Goal: Task Accomplishment & Management: Manage account settings

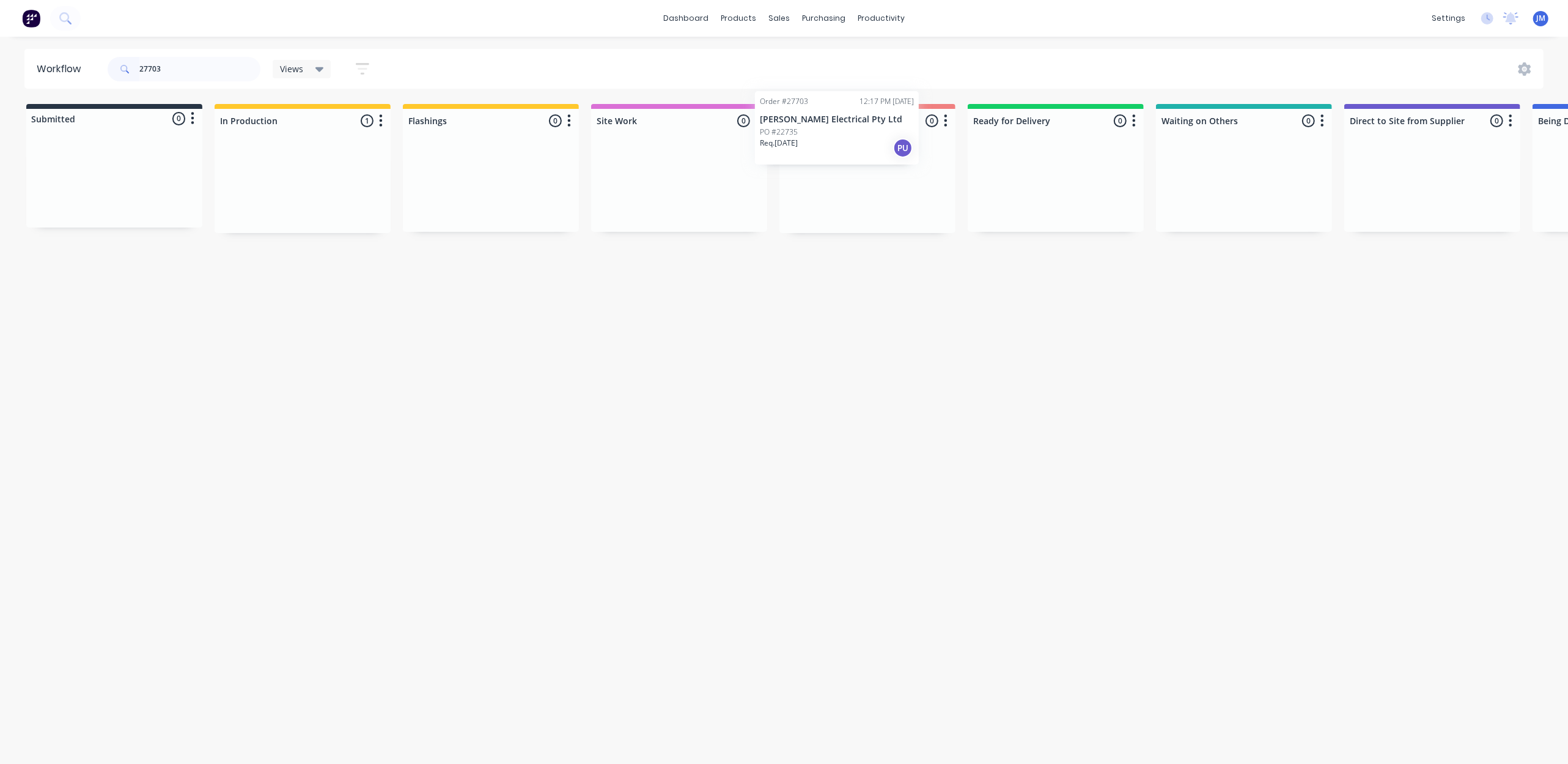
drag, startPoint x: 329, startPoint y: 188, endPoint x: 805, endPoint y: 140, distance: 478.4
click at [805, 140] on div "Submitted 0 Status colour #273444 hex #273444 Save Cancel Summaries Total order…" at bounding box center [1098, 169] width 2216 height 129
type input "2"
click at [857, 176] on p "[PERSON_NAME] Electrical Pty Ltd" at bounding box center [867, 178] width 154 height 10
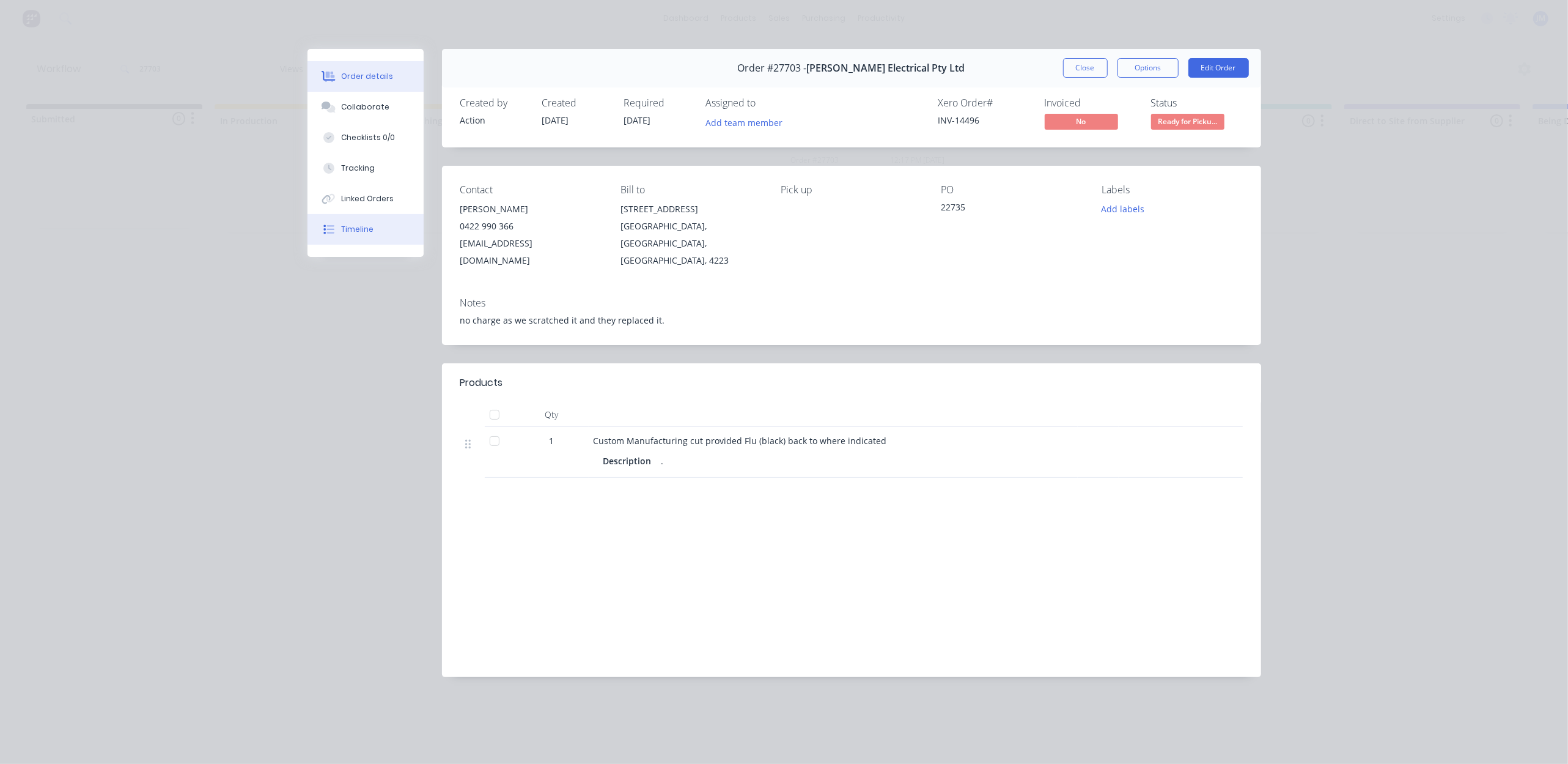
click at [367, 235] on button "Timeline" at bounding box center [365, 228] width 116 height 30
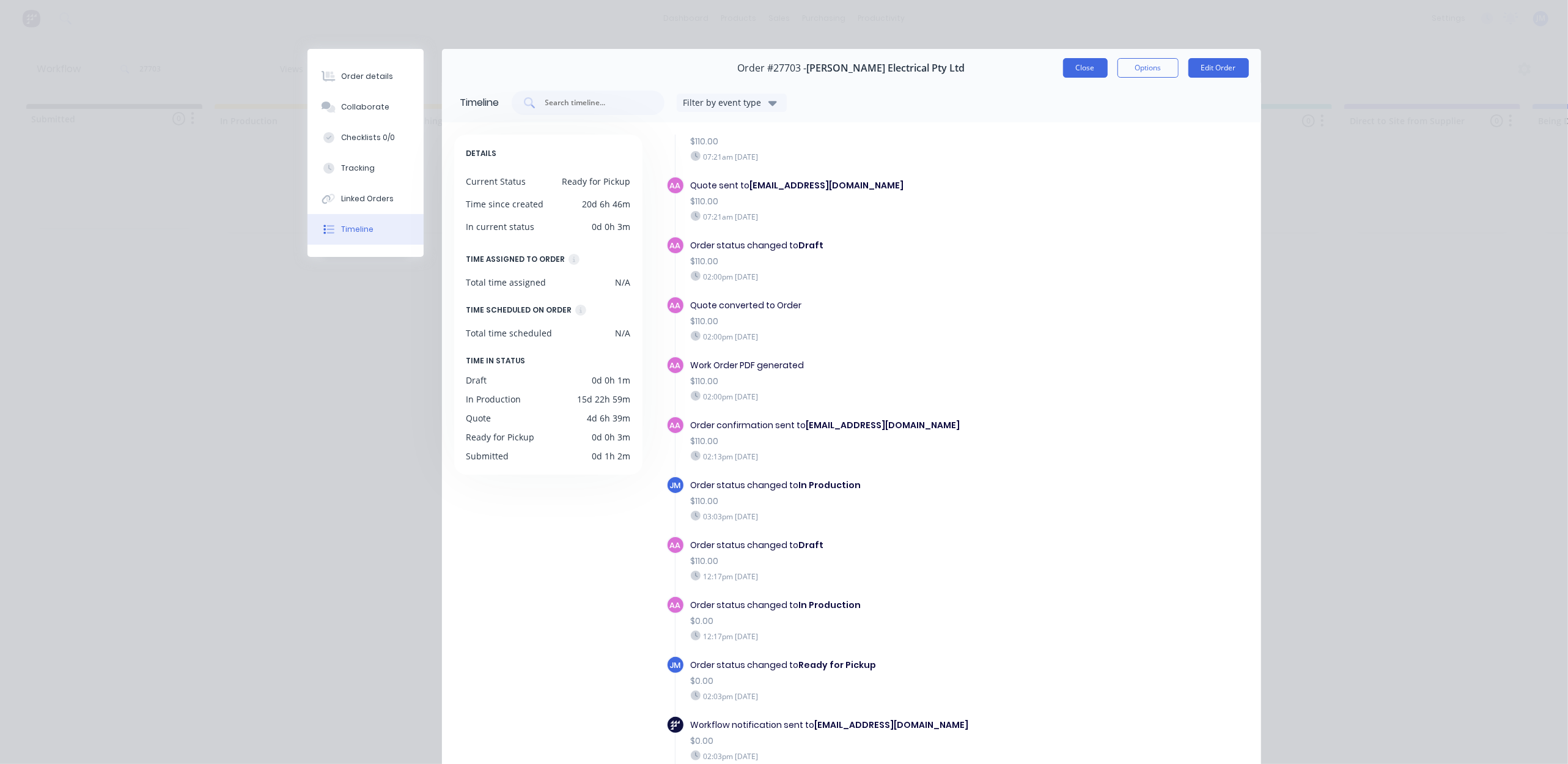
click at [1082, 61] on button "Close" at bounding box center [1085, 67] width 44 height 19
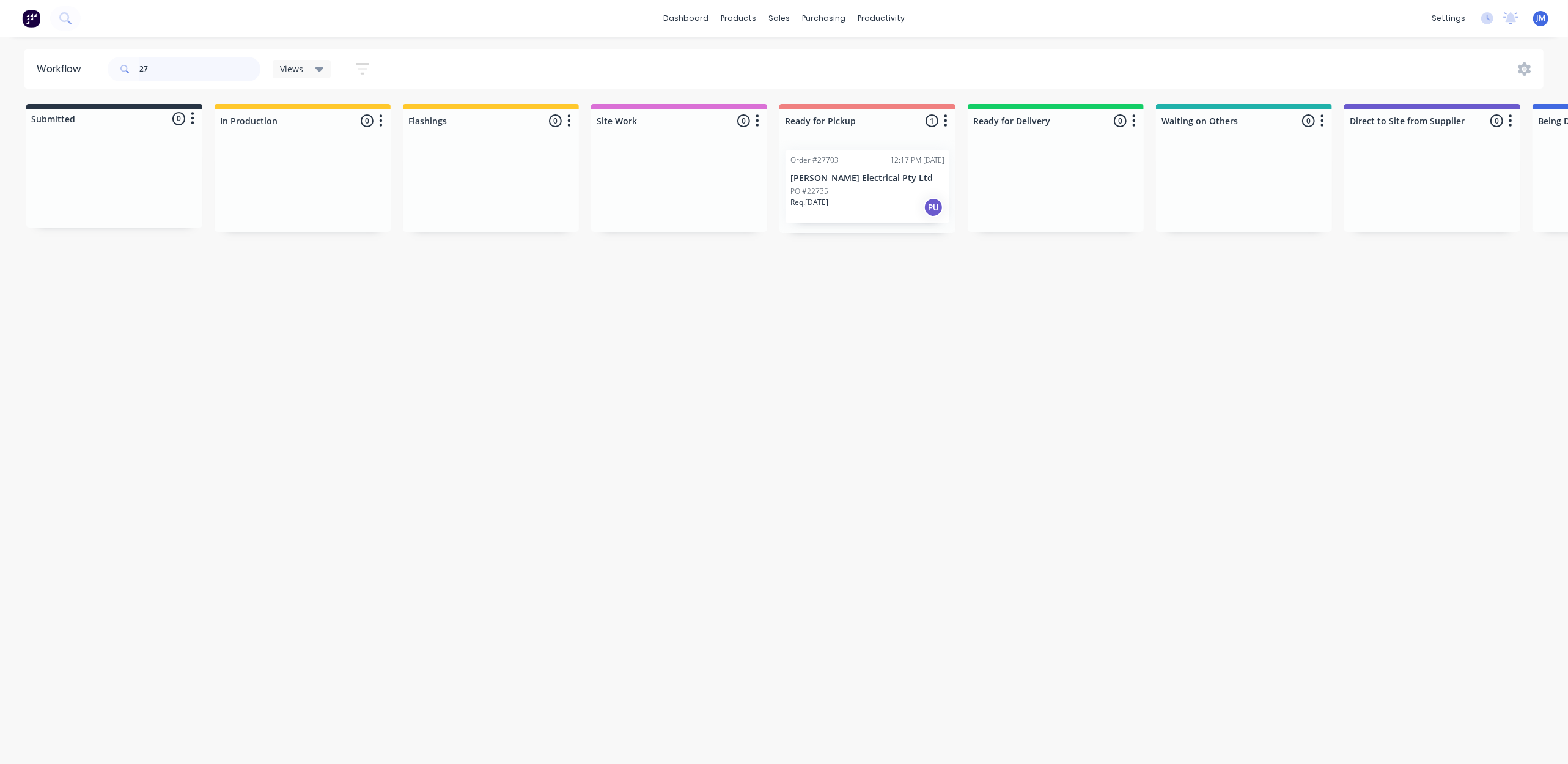
type input "2"
drag, startPoint x: 148, startPoint y: 208, endPoint x: 917, endPoint y: 174, distance: 769.8
click at [917, 174] on div "Submitted 1 Status colour #273444 hex #273444 Save Cancel Summaries Total order…" at bounding box center [1098, 169] width 2216 height 129
click at [183, 67] on input "28187" at bounding box center [200, 69] width 121 height 24
drag, startPoint x: 78, startPoint y: 184, endPoint x: 779, endPoint y: 132, distance: 702.9
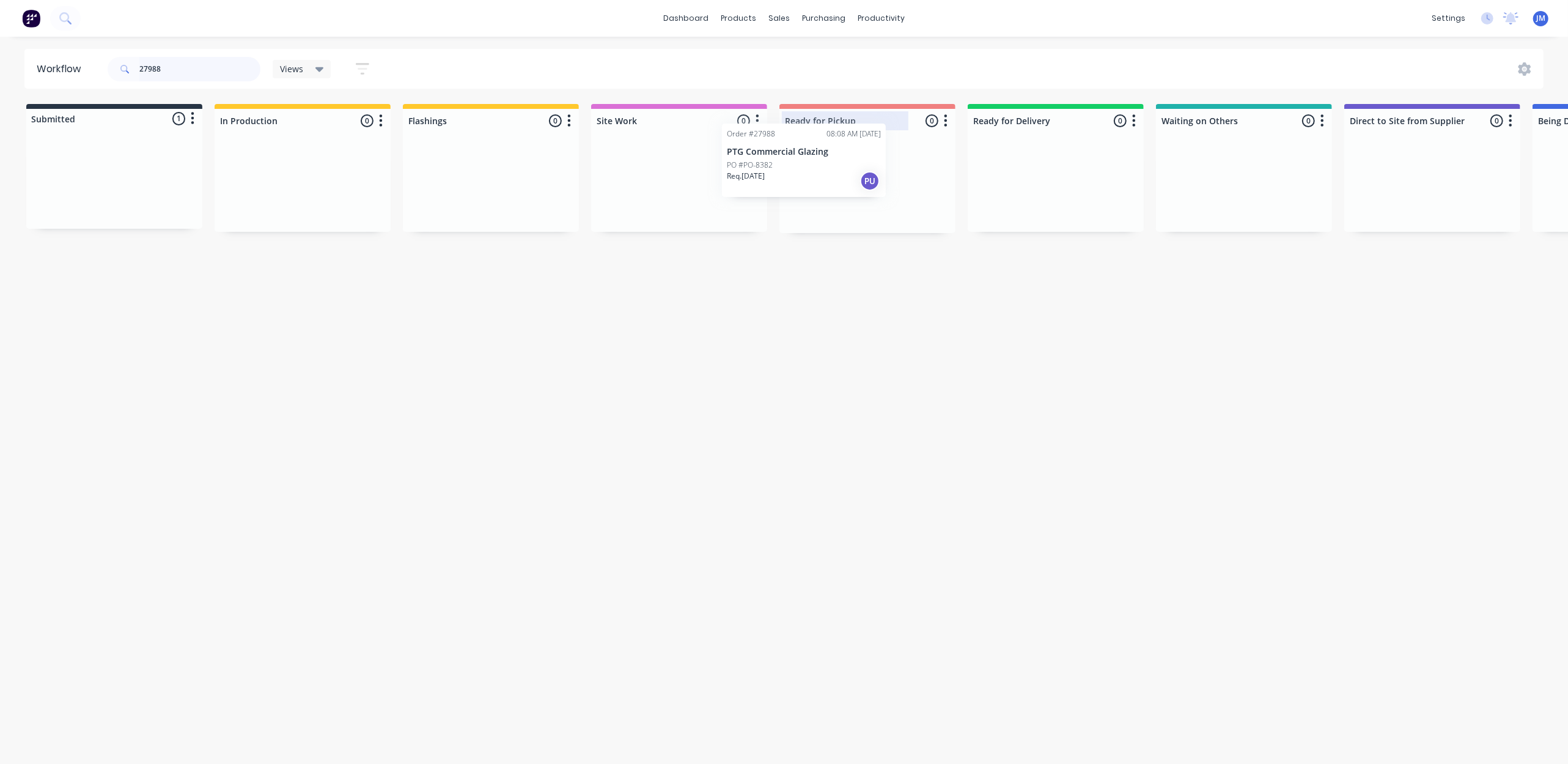
click at [775, 158] on div "Submitted 1 Status colour #273444 hex #273444 Save Cancel Summaries Total order…" at bounding box center [1098, 169] width 2216 height 129
click at [903, 306] on div "Mark as Picked Up" at bounding box center [910, 315] width 123 height 25
click at [195, 70] on input "27602" at bounding box center [200, 69] width 121 height 24
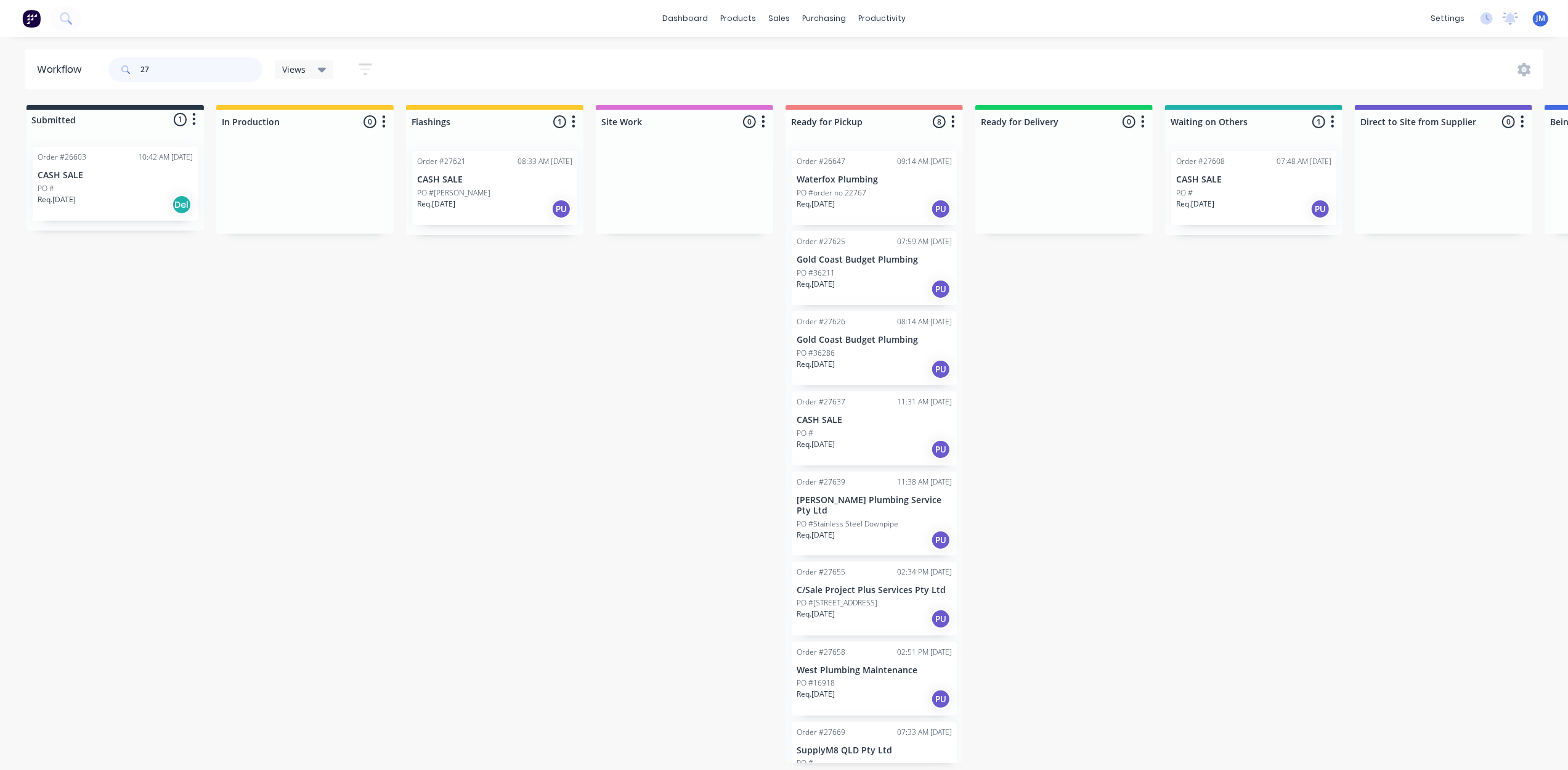
type input "2"
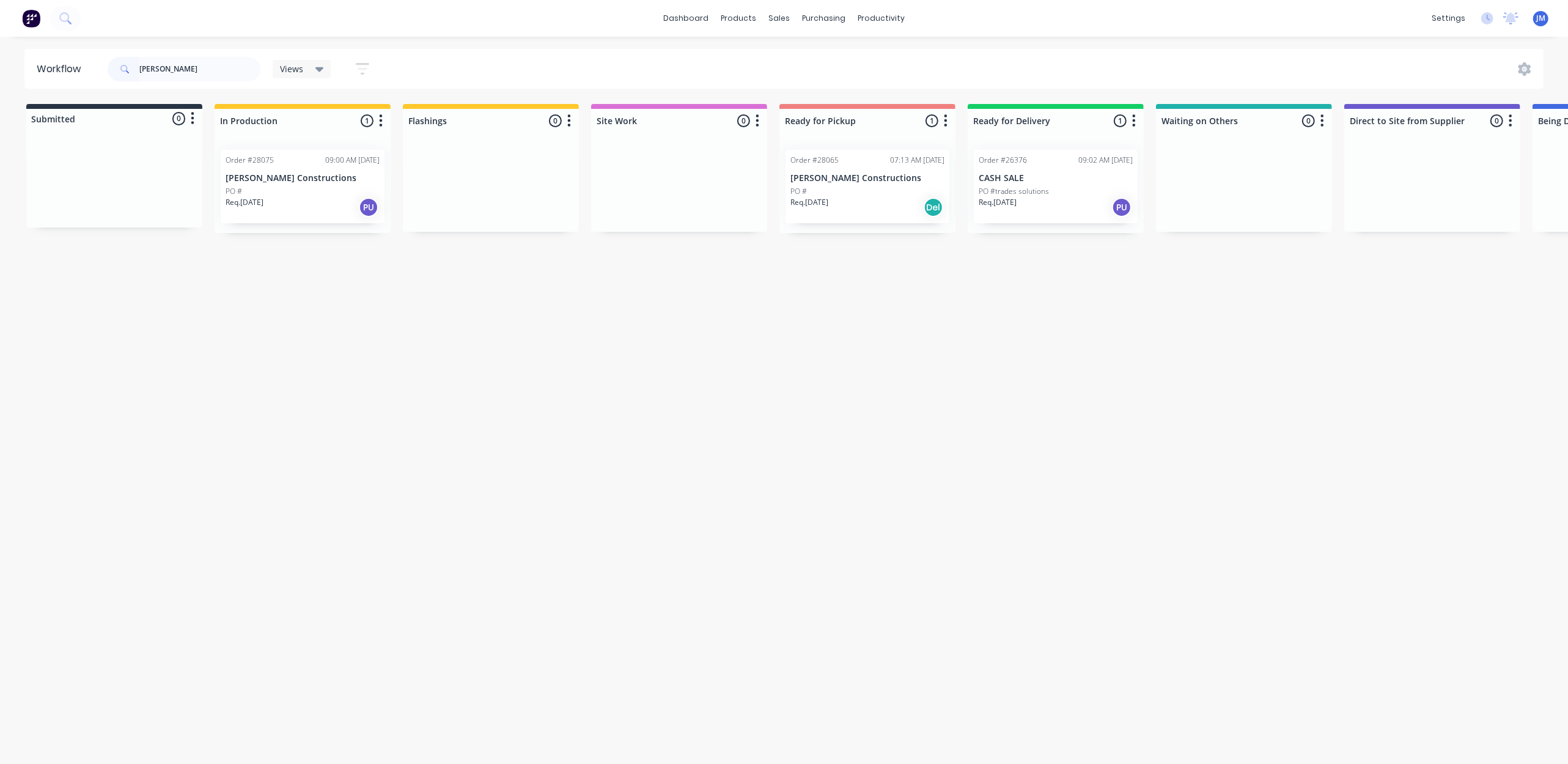
click at [359, 177] on p "[PERSON_NAME] Constructions" at bounding box center [302, 178] width 154 height 10
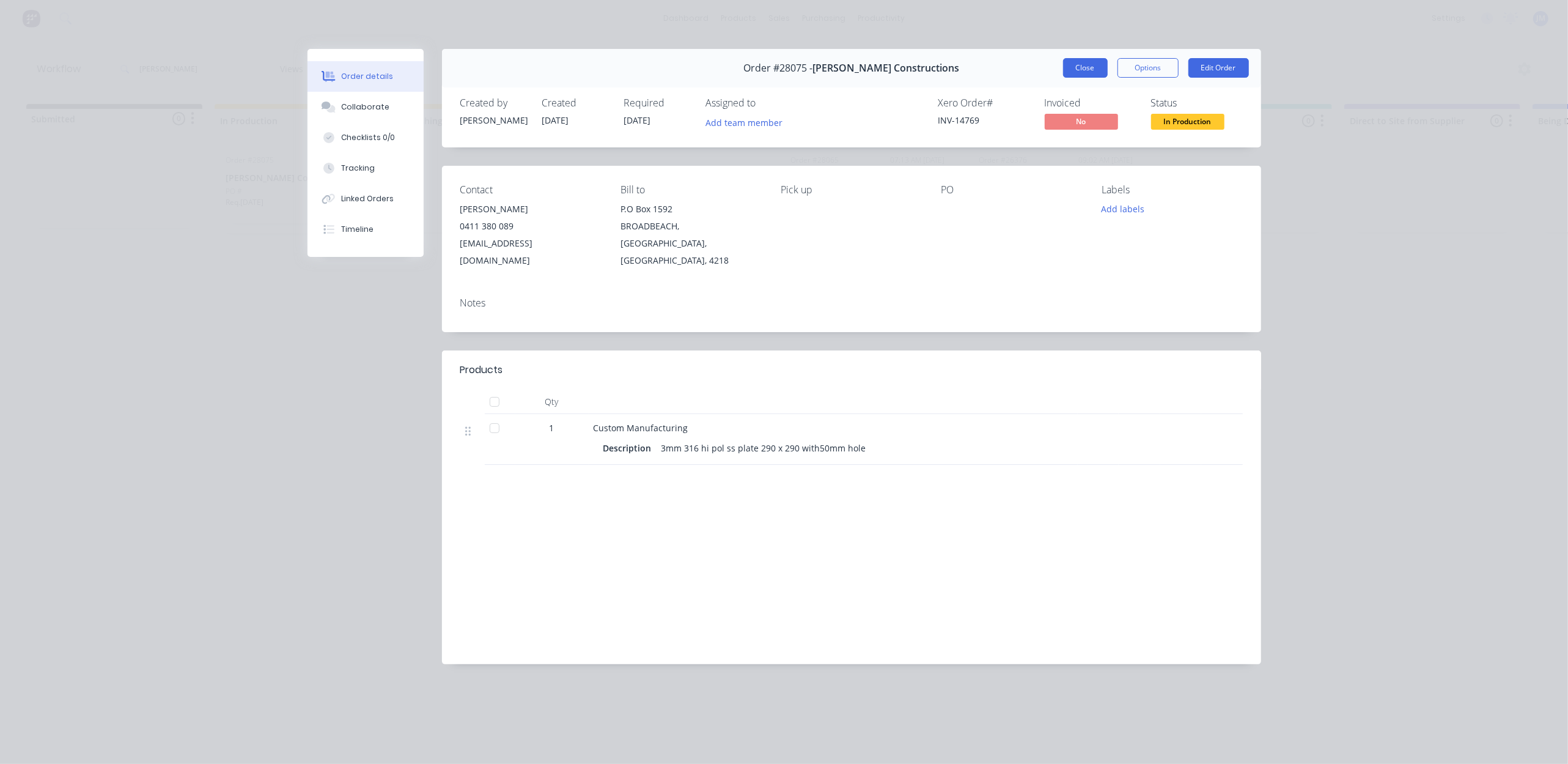
click at [1076, 62] on button "Close" at bounding box center [1085, 67] width 44 height 19
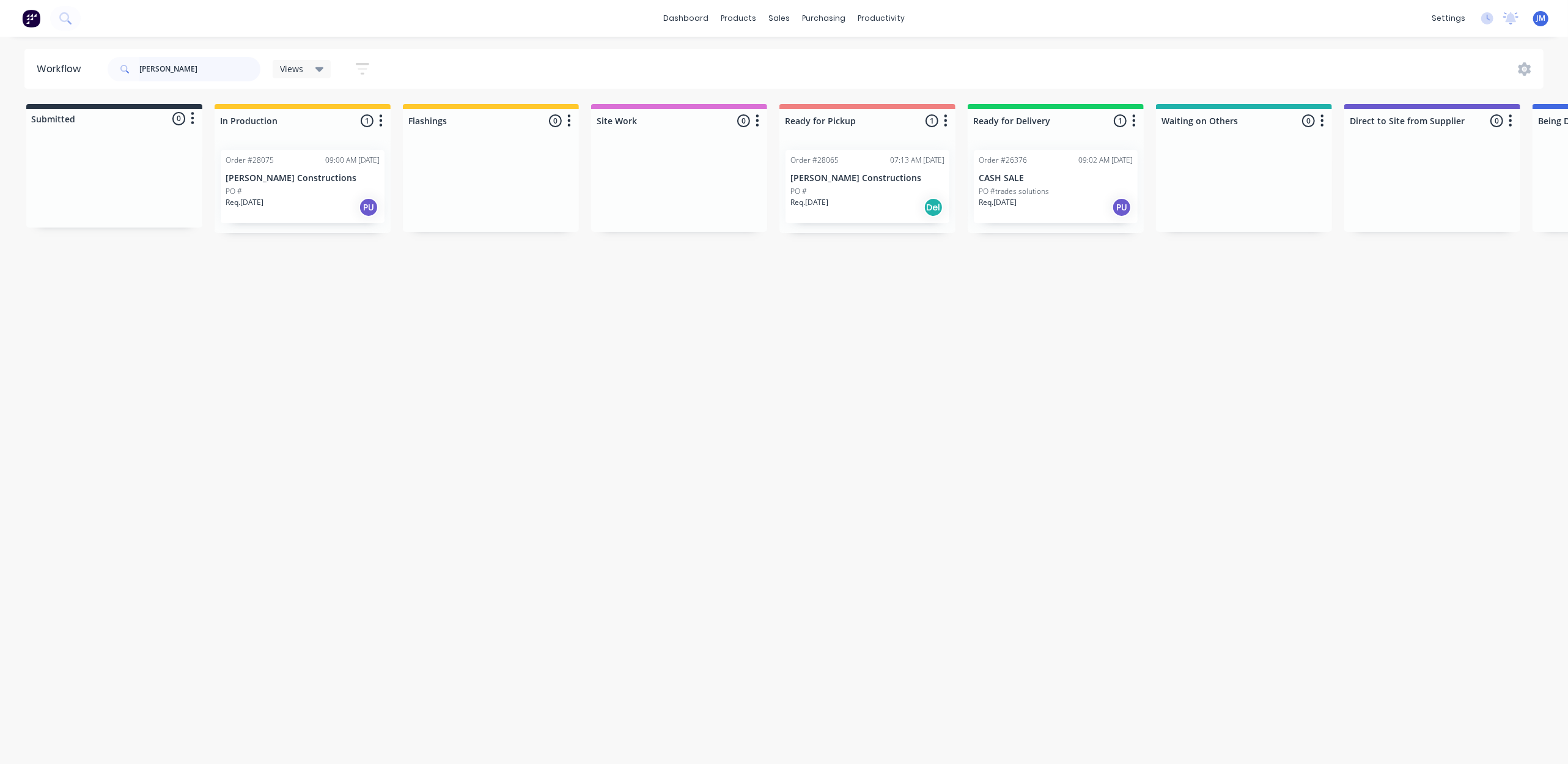
drag, startPoint x: 179, startPoint y: 73, endPoint x: 132, endPoint y: 73, distance: 47.0
click at [132, 73] on div "[PERSON_NAME]" at bounding box center [183, 69] width 153 height 24
click at [872, 196] on div "PO #" at bounding box center [867, 192] width 154 height 11
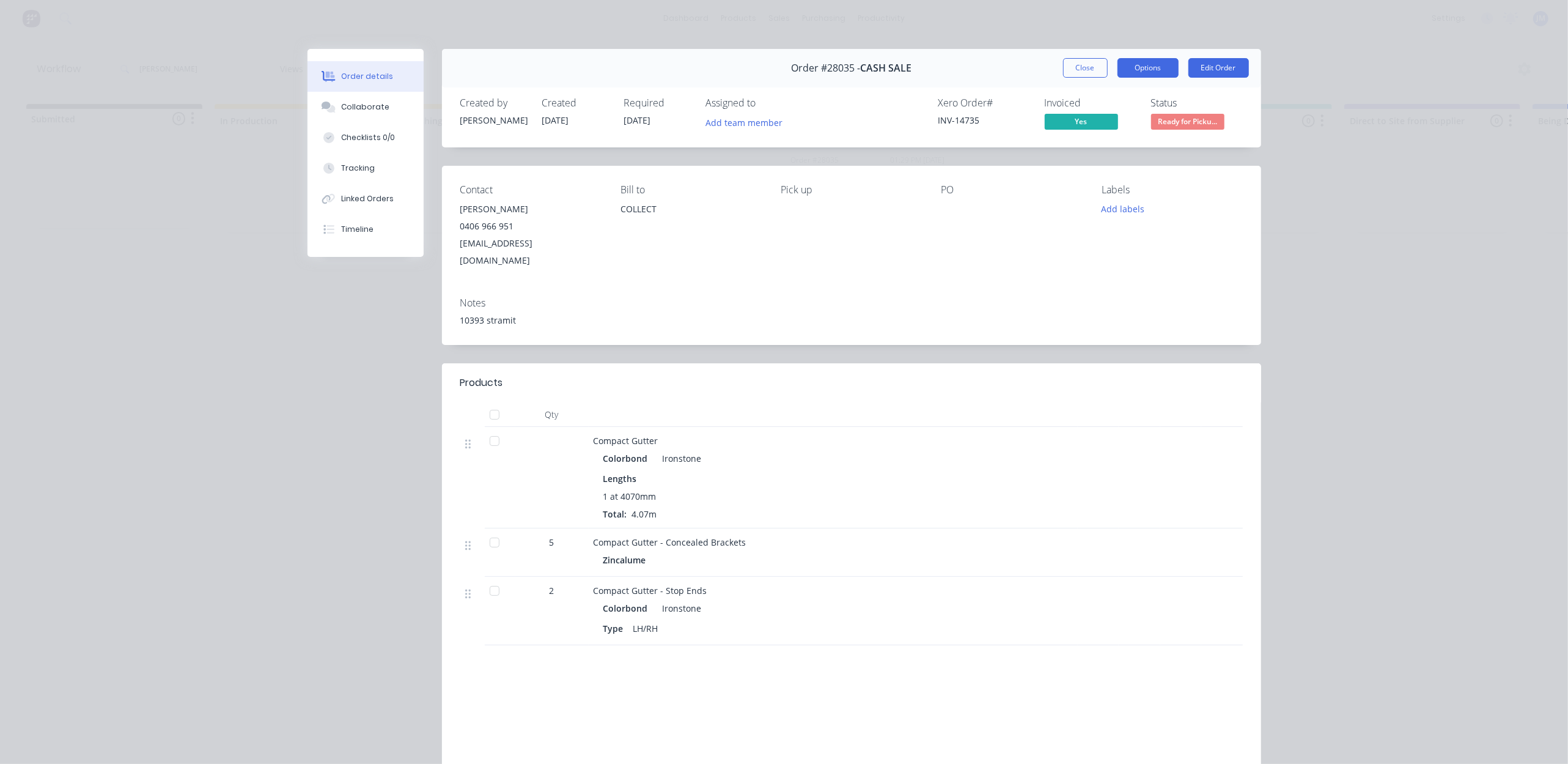
drag, startPoint x: 1136, startPoint y: 69, endPoint x: 1147, endPoint y: 71, distance: 11.2
click at [1136, 69] on button "Options" at bounding box center [1147, 67] width 61 height 19
click at [1084, 125] on div "Work Order" at bounding box center [1115, 124] width 106 height 17
click at [1098, 150] on div "Standard" at bounding box center [1115, 148] width 106 height 17
drag, startPoint x: 358, startPoint y: 221, endPoint x: 359, endPoint y: 228, distance: 7.1
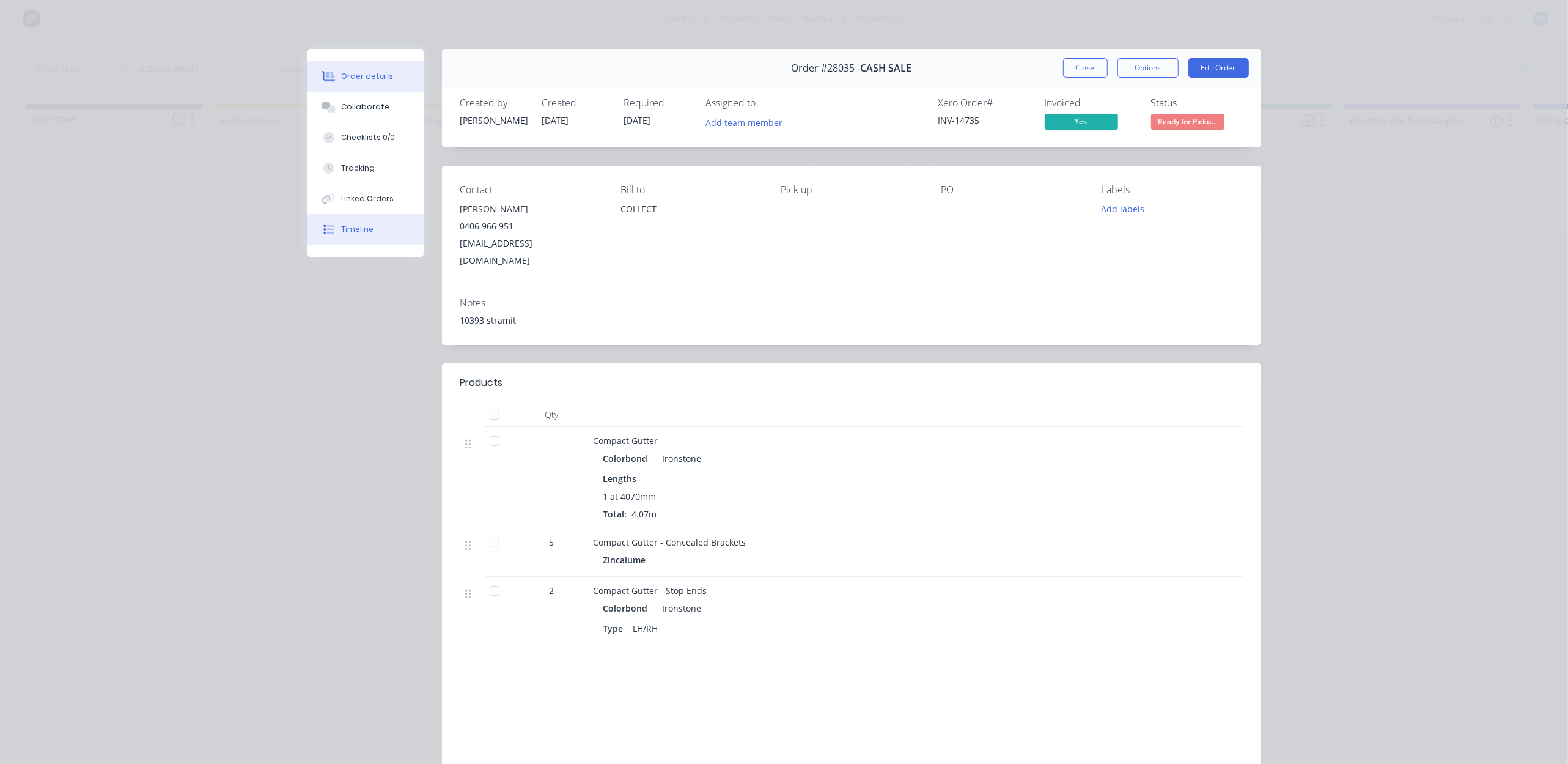
click at [358, 221] on button "Timeline" at bounding box center [365, 228] width 116 height 30
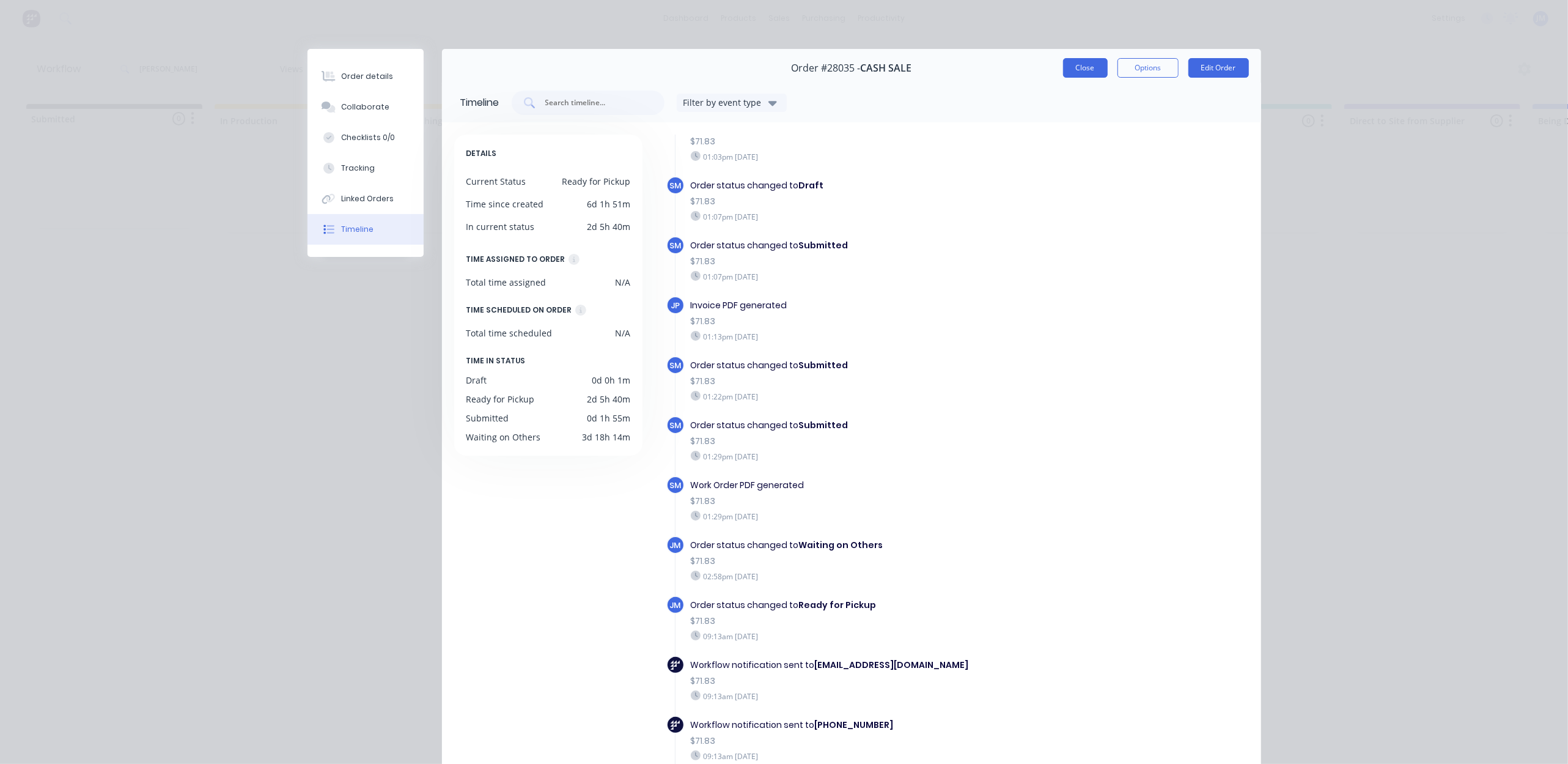
click at [1074, 70] on button "Close" at bounding box center [1085, 67] width 44 height 19
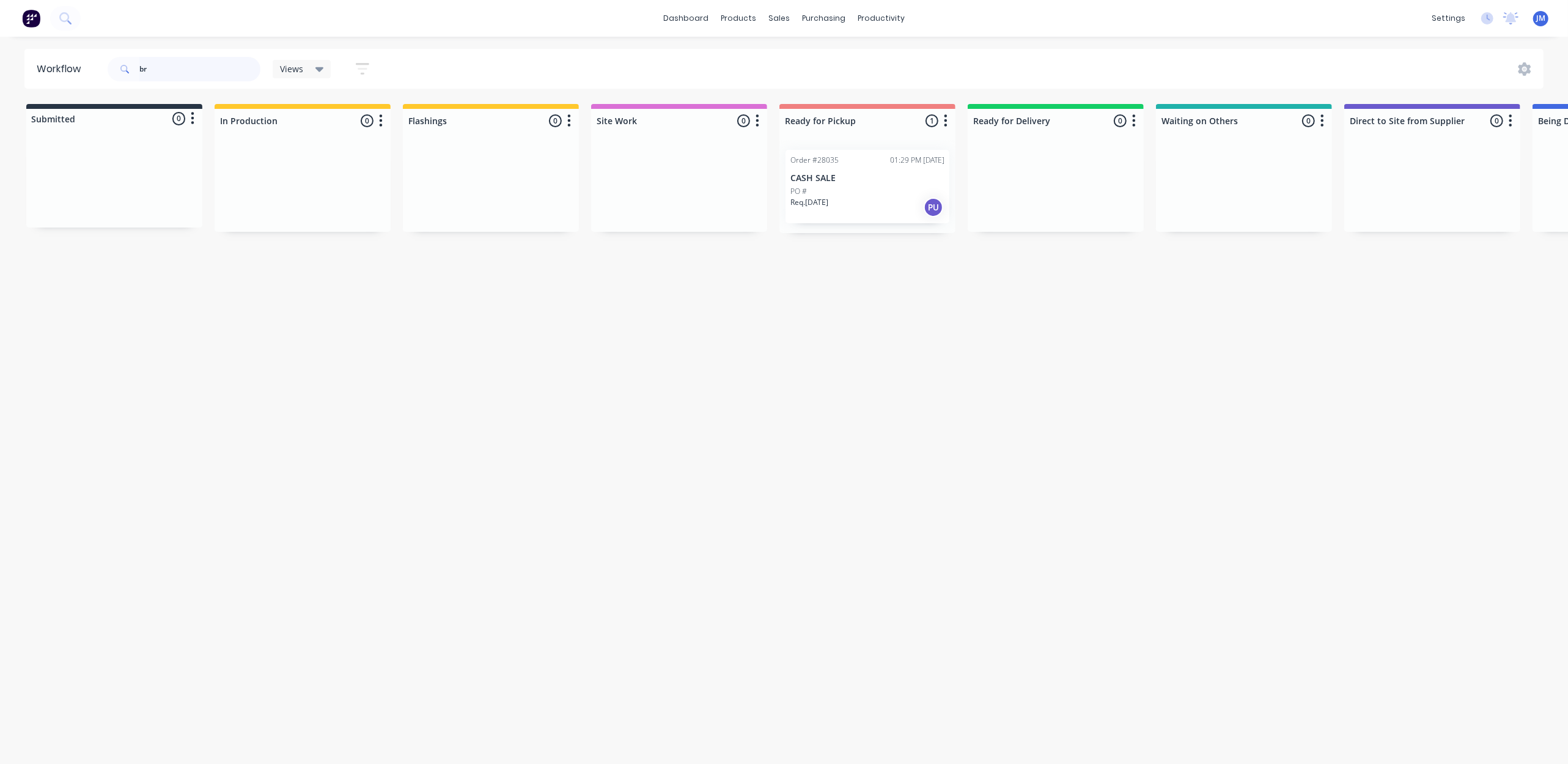
type input "b"
click at [873, 297] on div "Mark as Picked Up" at bounding box center [905, 300] width 123 height 25
click at [157, 69] on input "28003" at bounding box center [200, 69] width 121 height 24
click at [185, 75] on input "28003" at bounding box center [200, 69] width 121 height 24
type input "2"
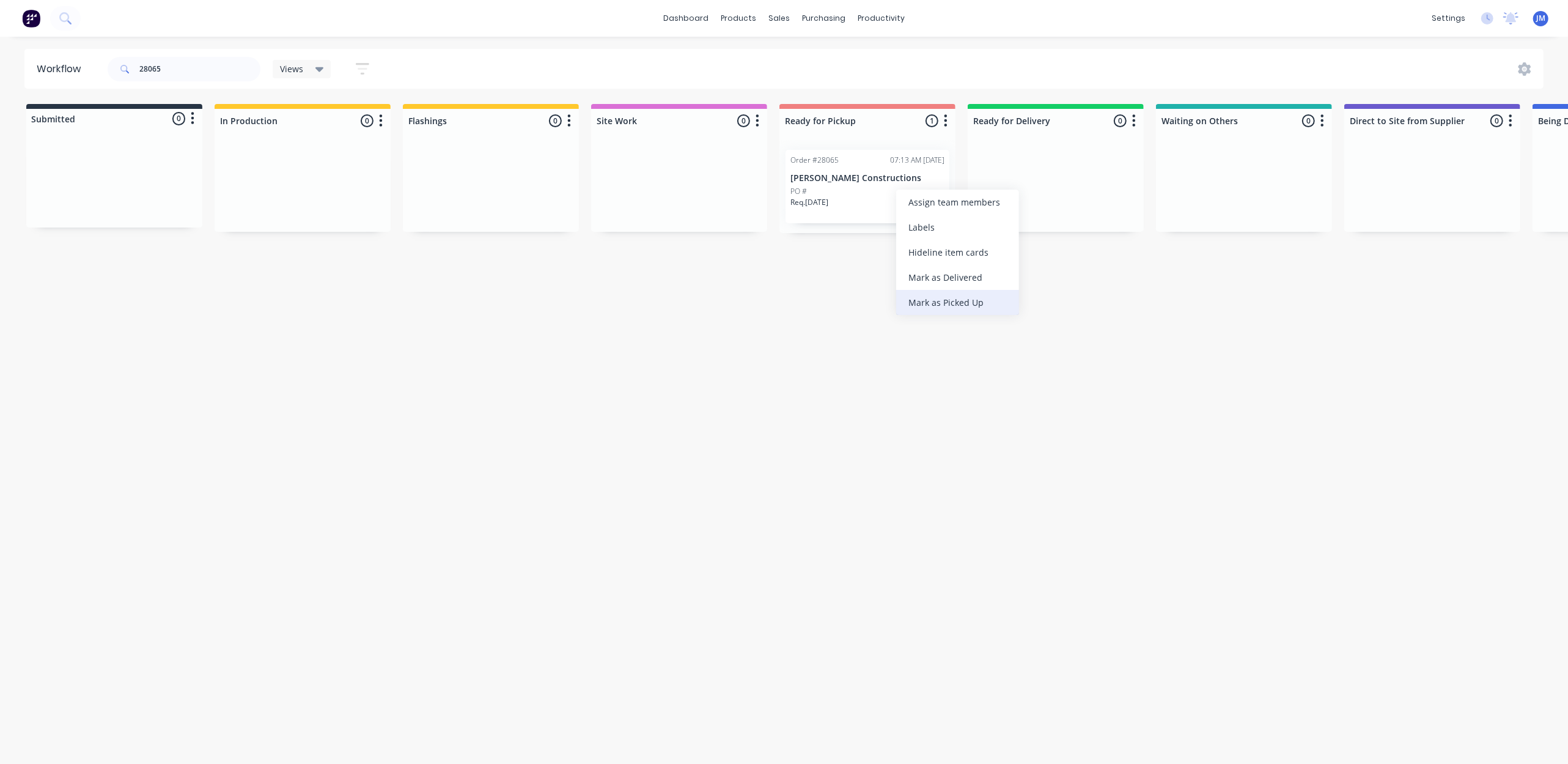
click at [929, 296] on div "Mark as Picked Up" at bounding box center [957, 302] width 123 height 25
click at [208, 73] on input "28065" at bounding box center [200, 69] width 121 height 24
click at [920, 282] on div "Mark as Delivered" at bounding box center [941, 271] width 123 height 25
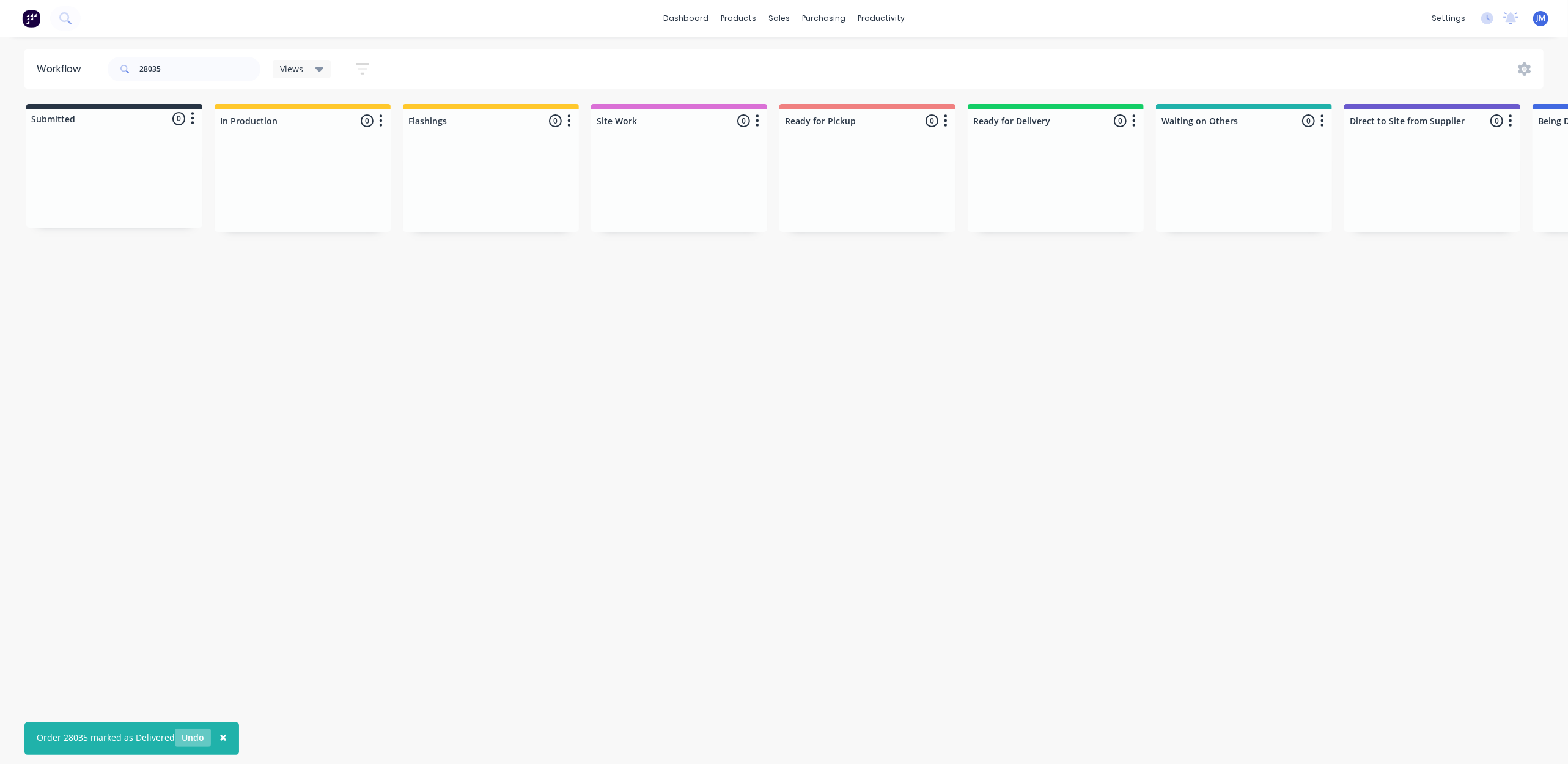
click at [186, 737] on button "Undo" at bounding box center [193, 737] width 36 height 18
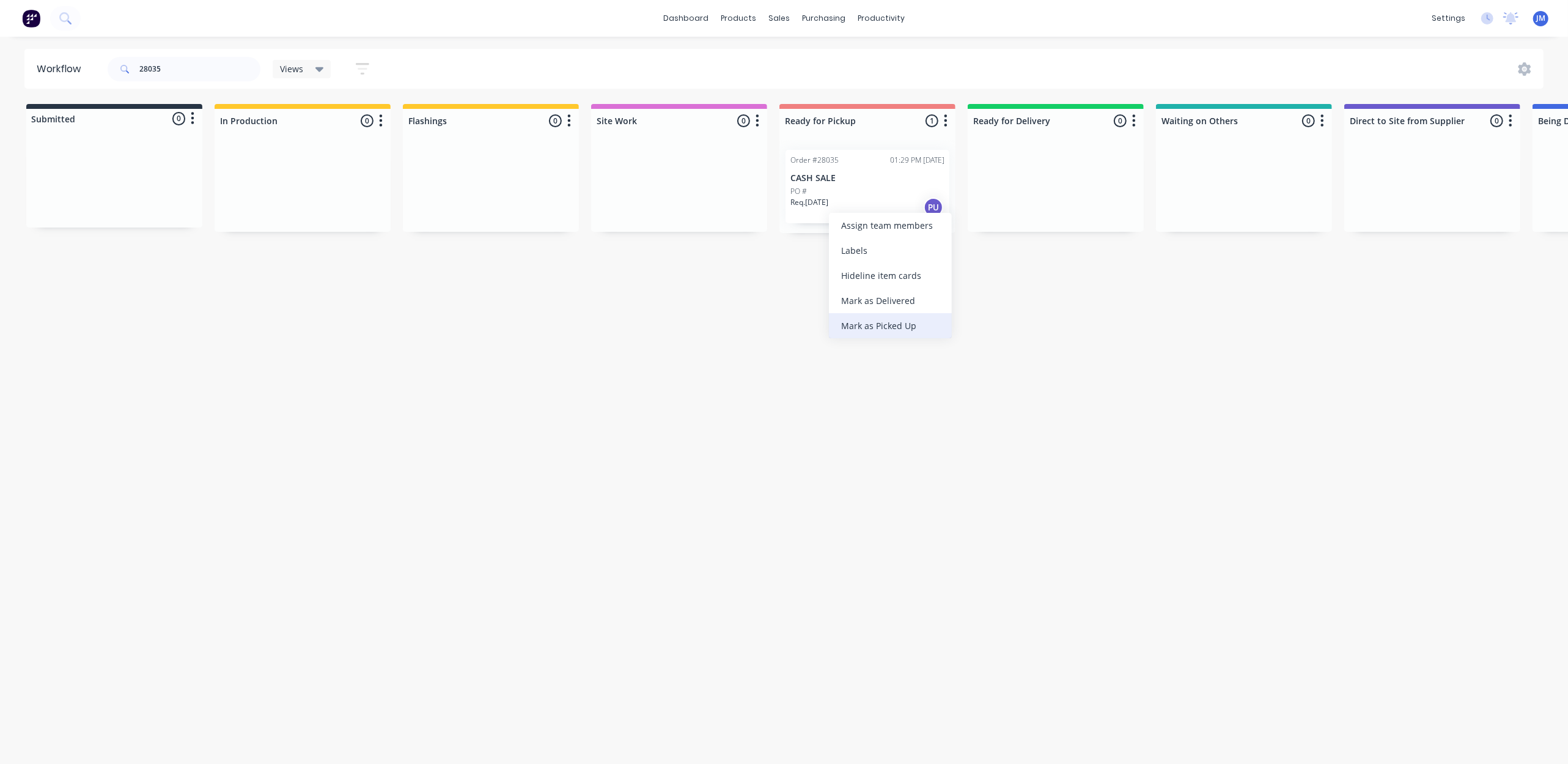
drag, startPoint x: 869, startPoint y: 326, endPoint x: 810, endPoint y: 310, distance: 61.1
click at [869, 326] on div "Mark as Picked Up" at bounding box center [890, 325] width 123 height 25
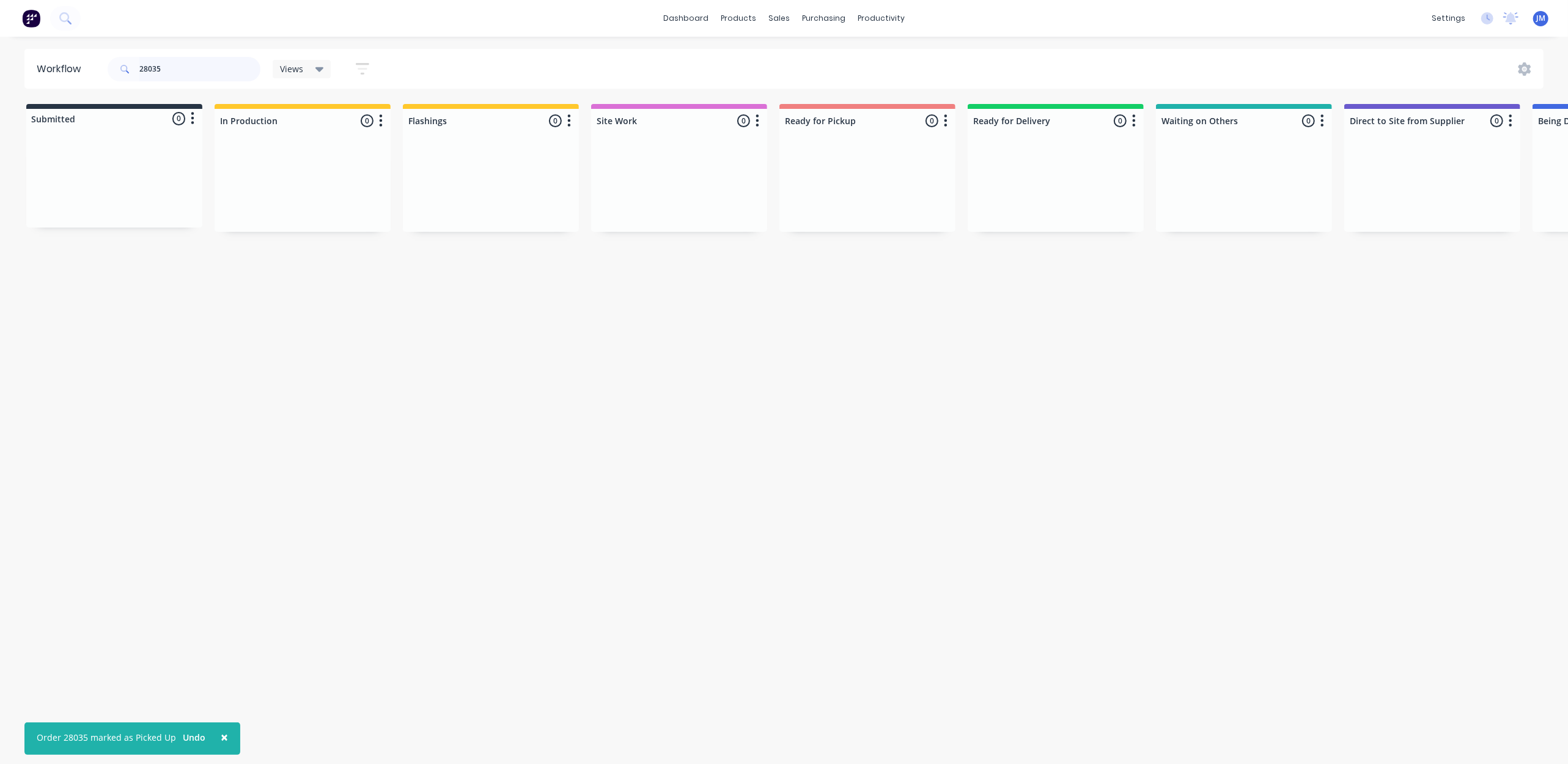
click at [187, 77] on input "28035" at bounding box center [200, 69] width 121 height 24
type input "2"
drag, startPoint x: 666, startPoint y: 153, endPoint x: 886, endPoint y: 154, distance: 220.0
click at [886, 153] on div "Submitted 0 Status colour #273444 hex #273444 Save Cancel Summaries Total order…" at bounding box center [1098, 169] width 2216 height 129
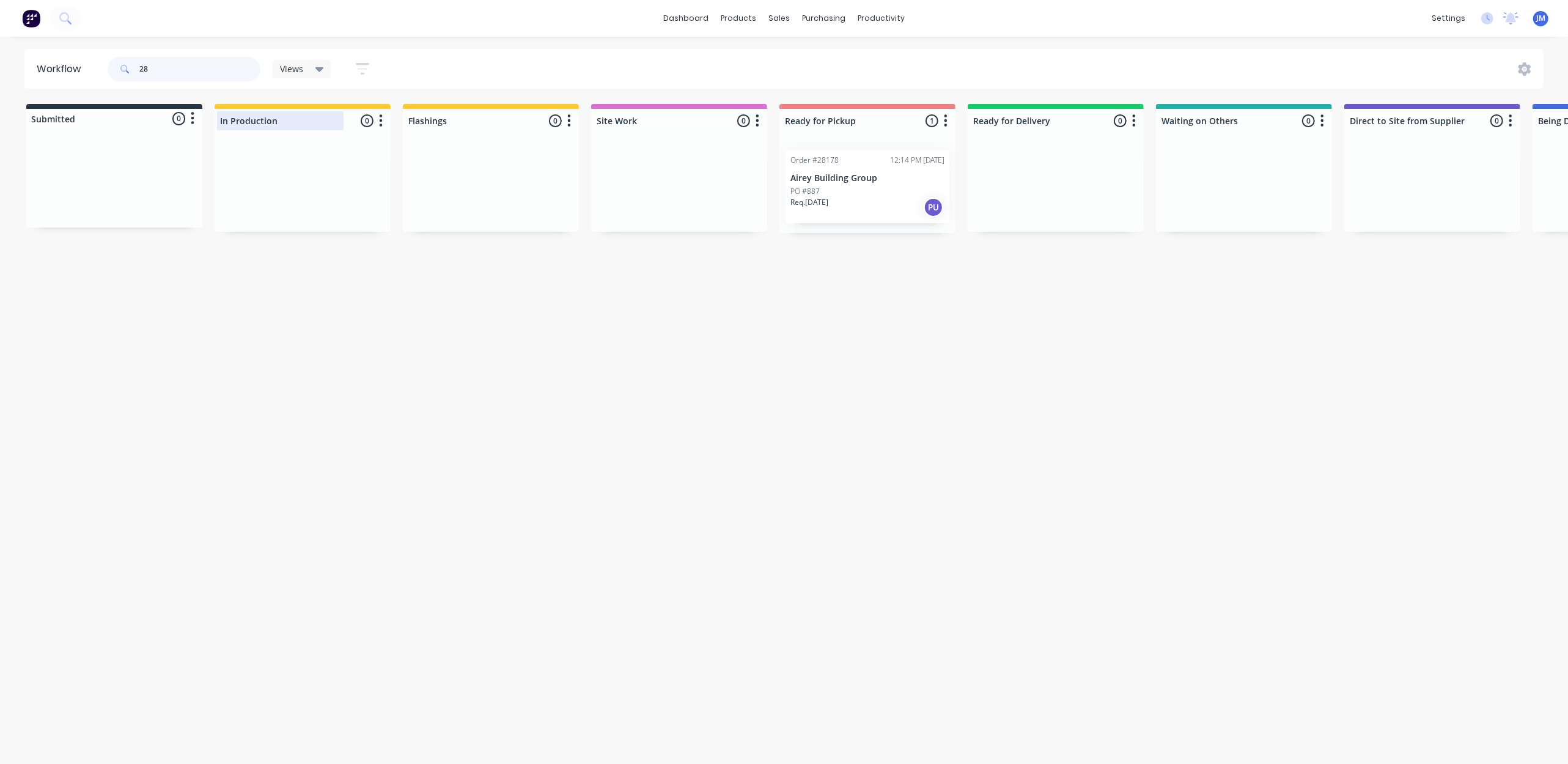
type input "2"
click at [932, 331] on div "Mark as Picked Up" at bounding box center [918, 327] width 123 height 25
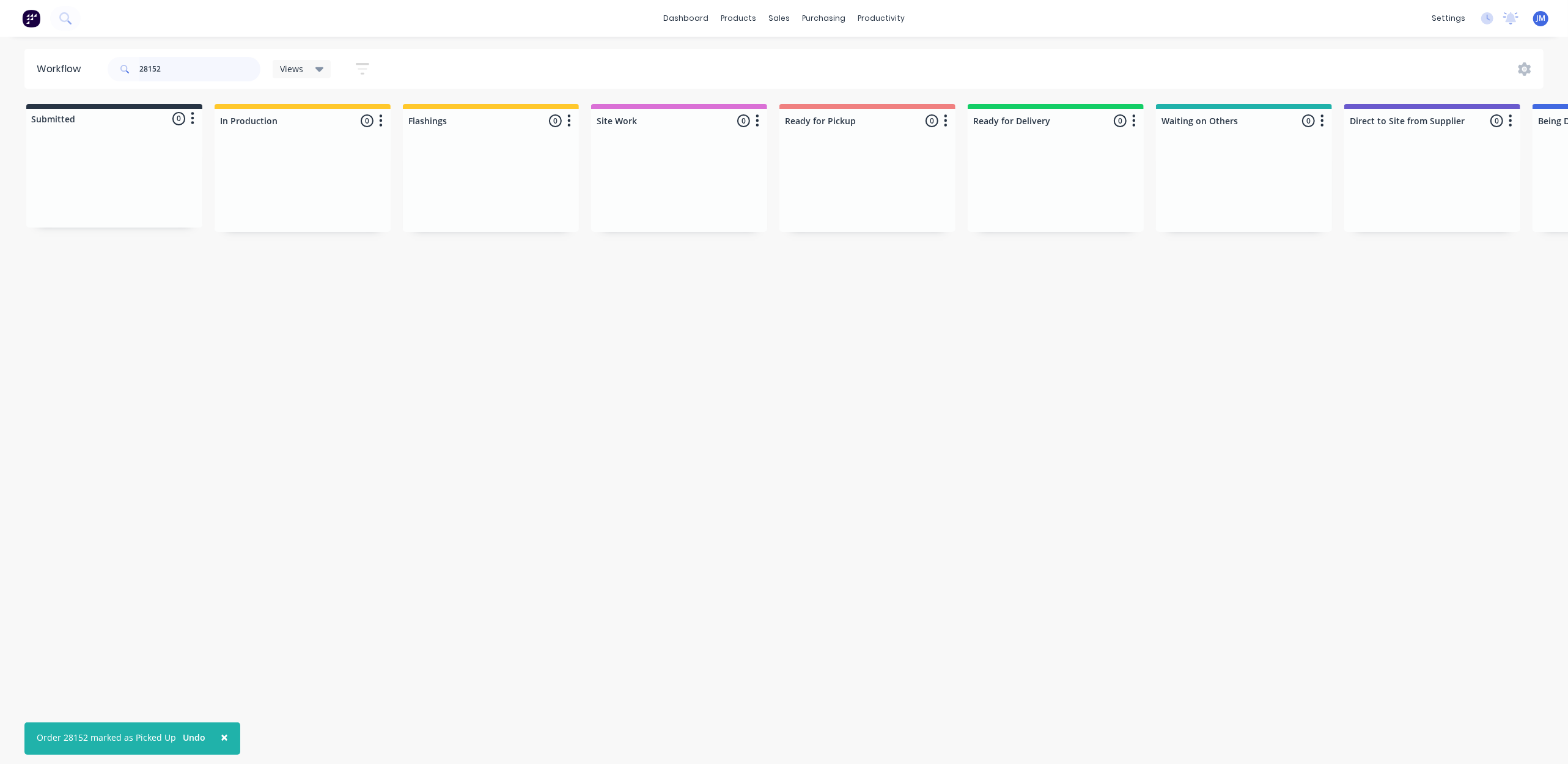
click at [191, 65] on input "28152" at bounding box center [200, 69] width 121 height 24
type input "2"
